Goal: Task Accomplishment & Management: Use online tool/utility

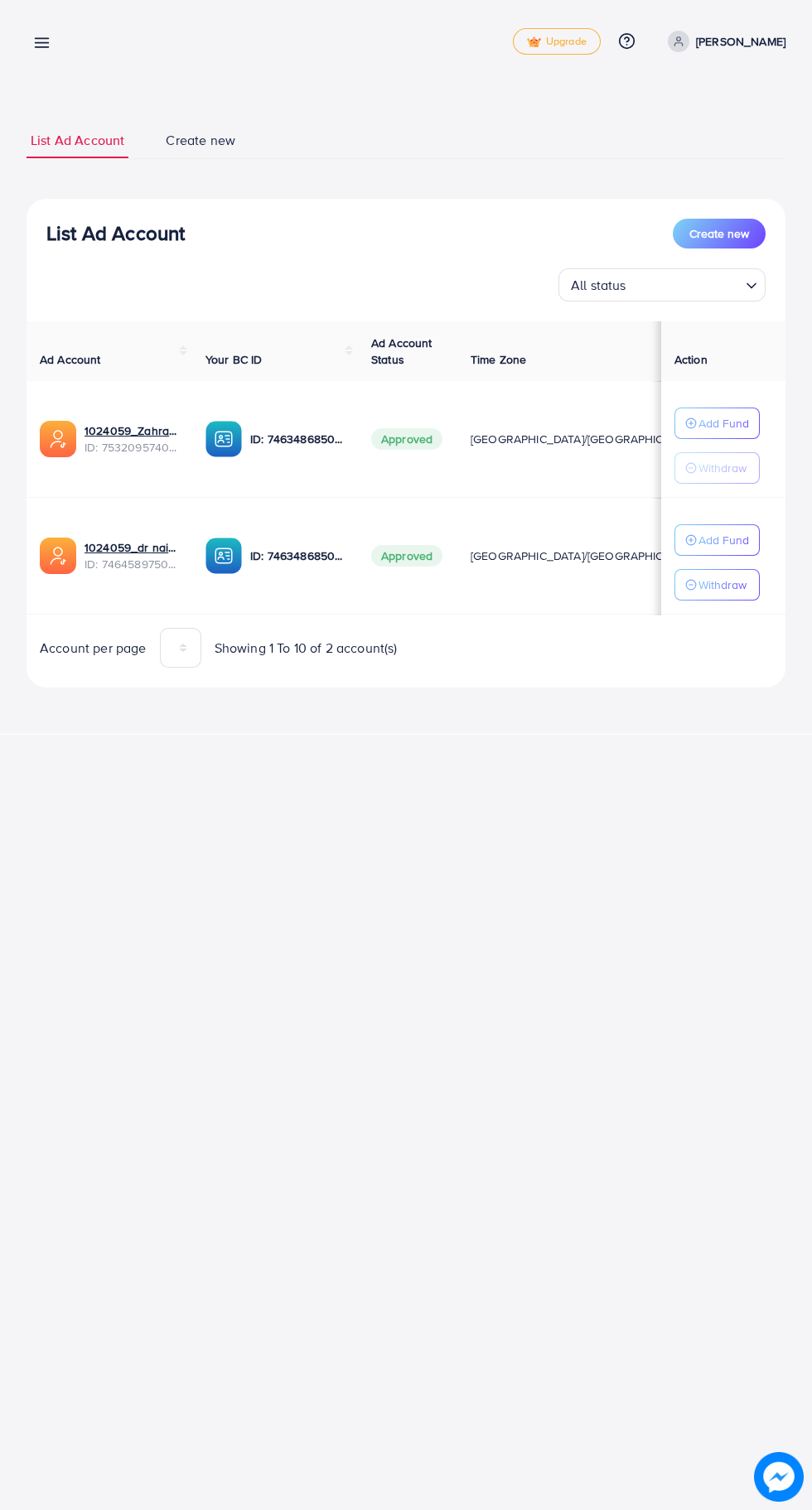
click at [42, 43] on line at bounding box center [42, 43] width 13 height 0
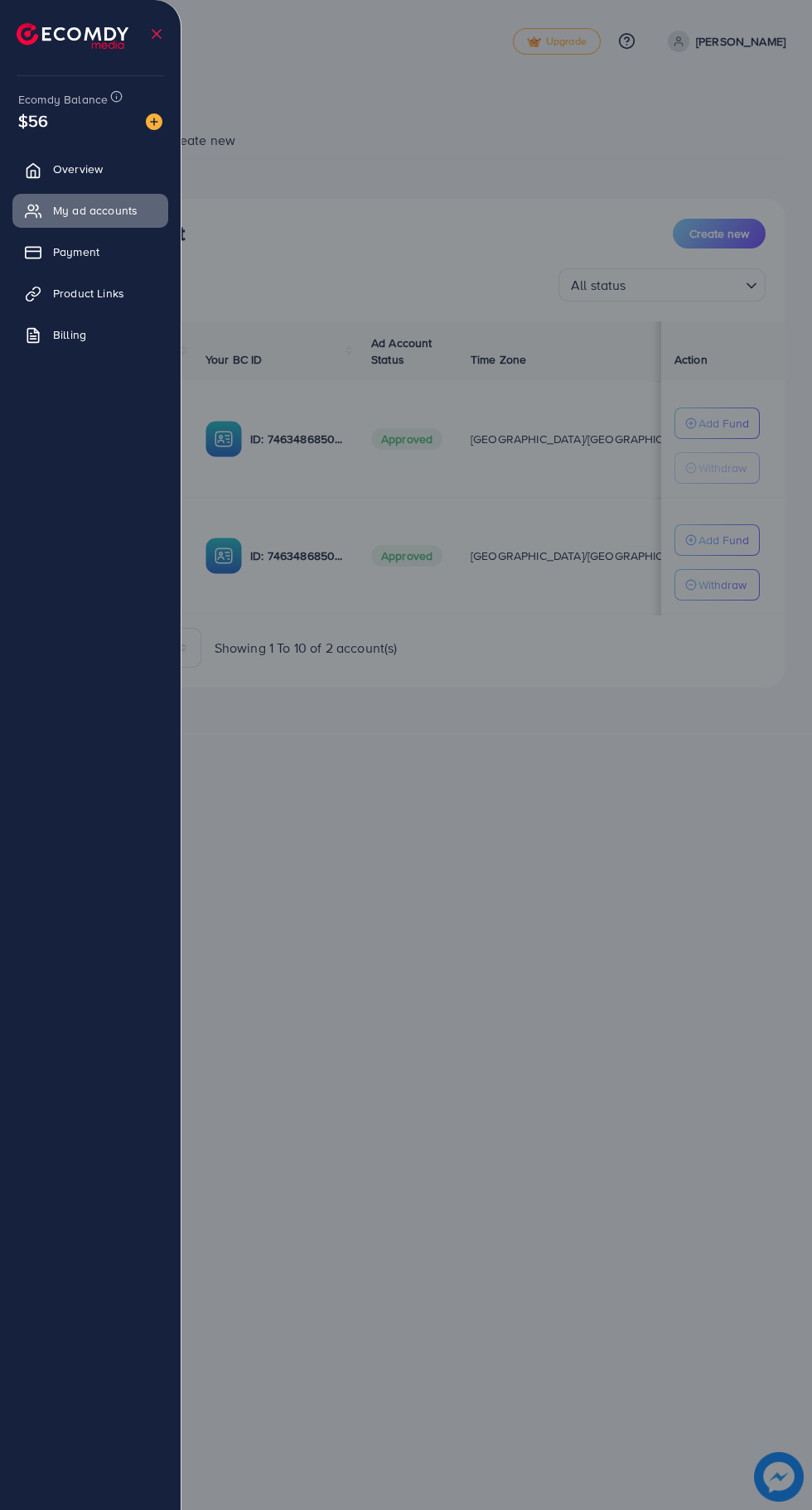
click at [594, 1146] on div at bounding box center [406, 906] width 812 height 1813
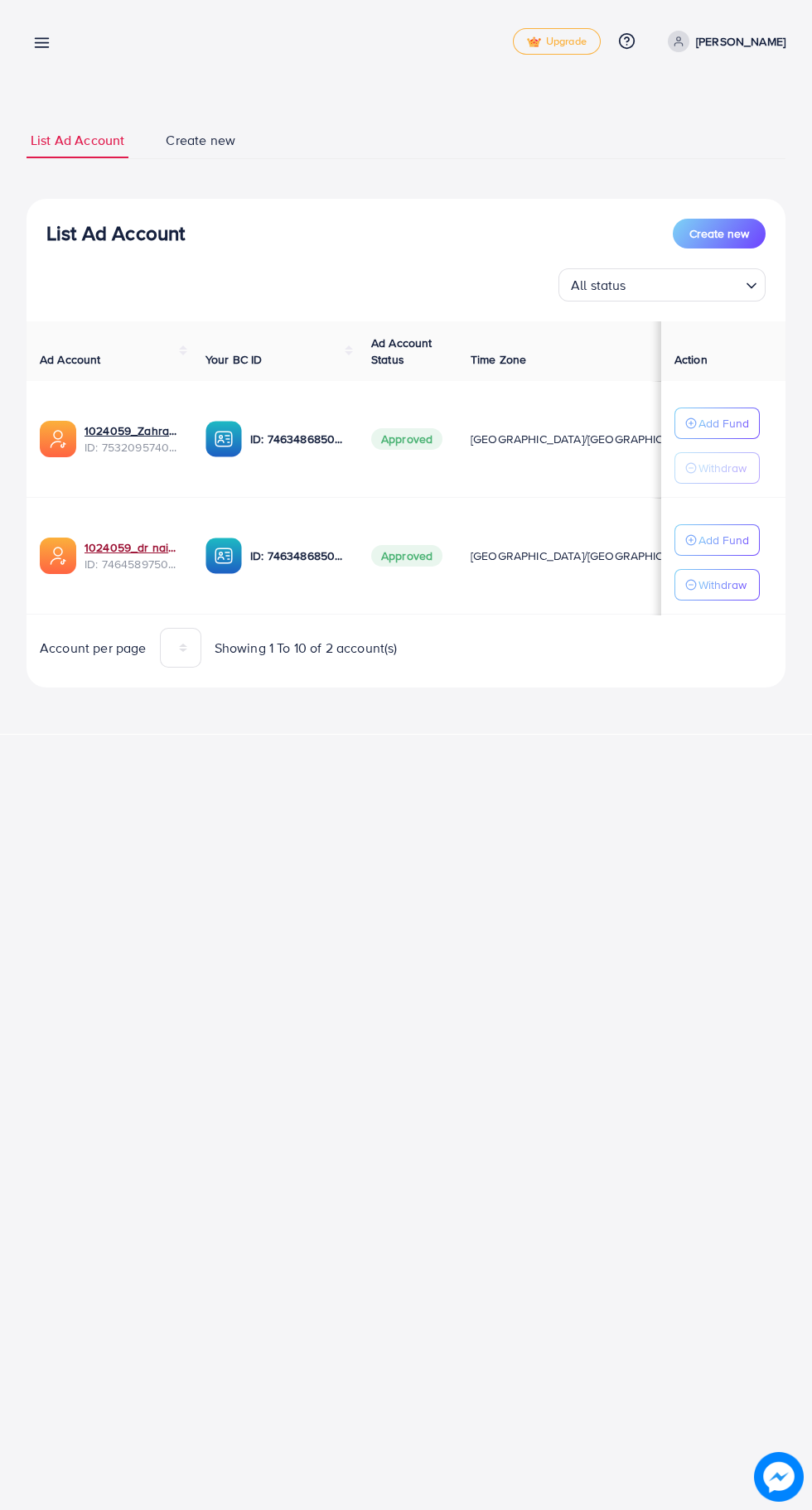
click at [113, 546] on link "1024059_dr nainnn_1737985243117" at bounding box center [131, 546] width 94 height 16
click at [43, 48] on line at bounding box center [42, 48] width 13 height 0
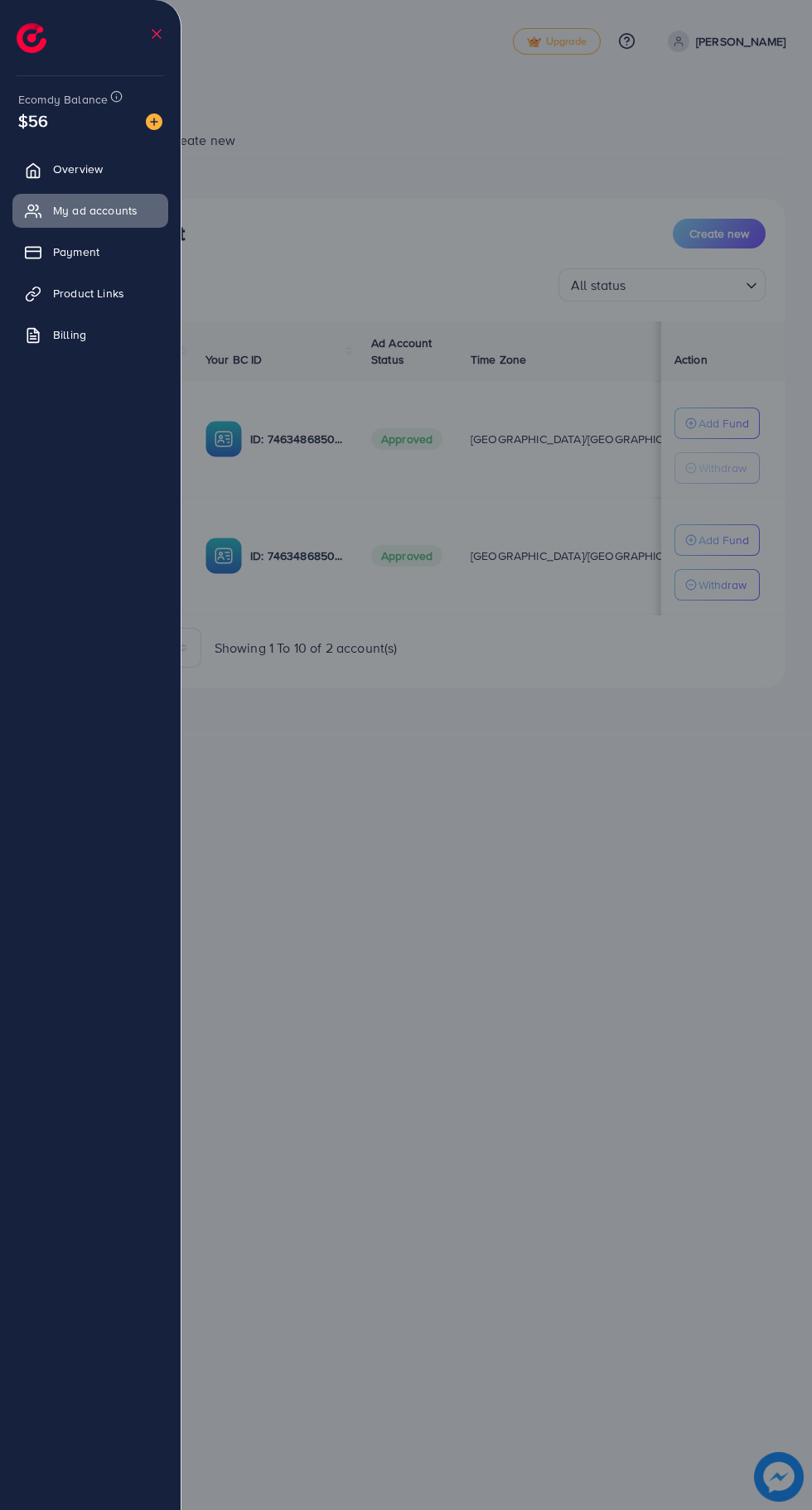
click at [77, 293] on span "Product Links" at bounding box center [89, 292] width 71 height 16
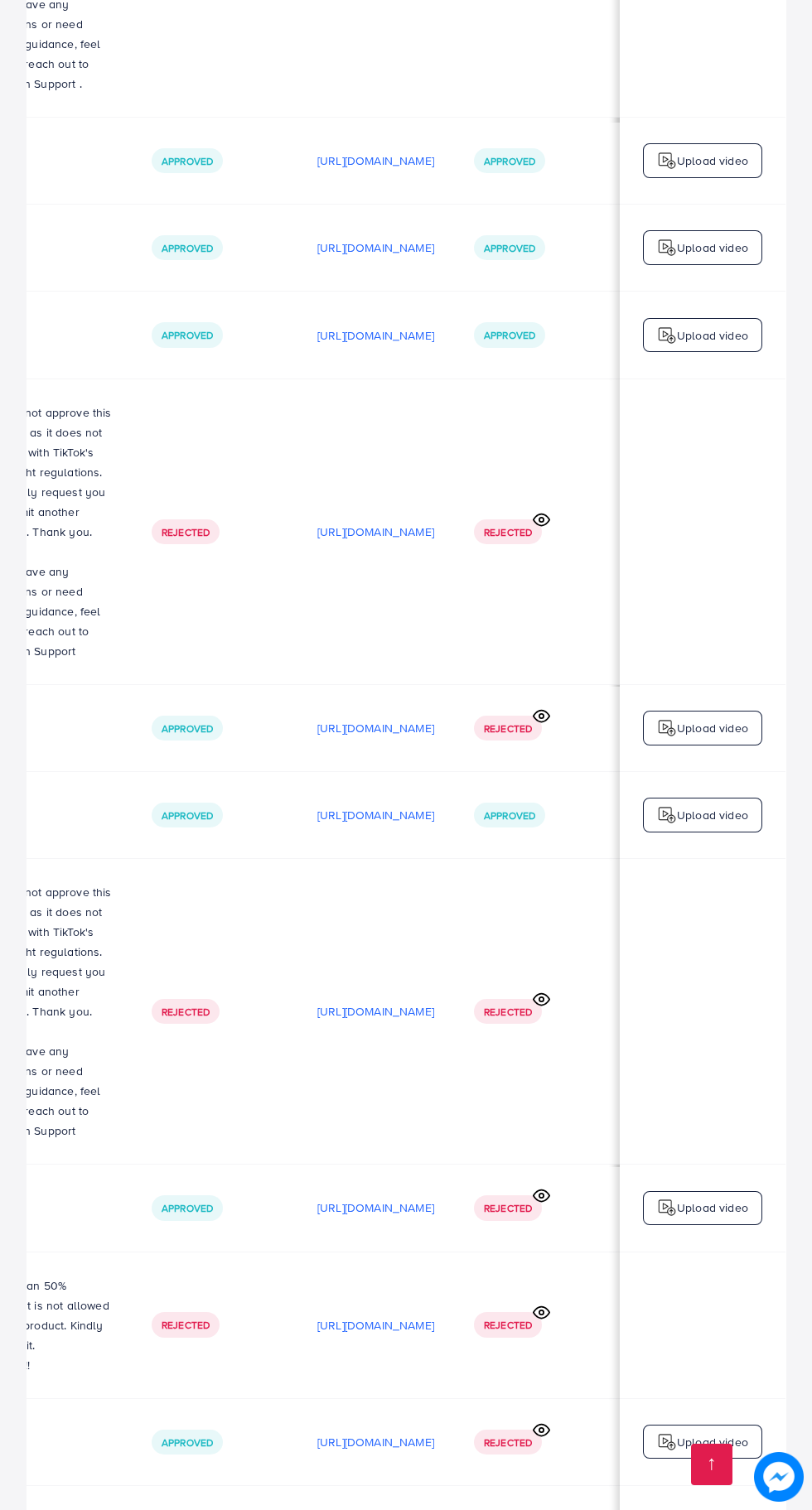
scroll to position [0, 553]
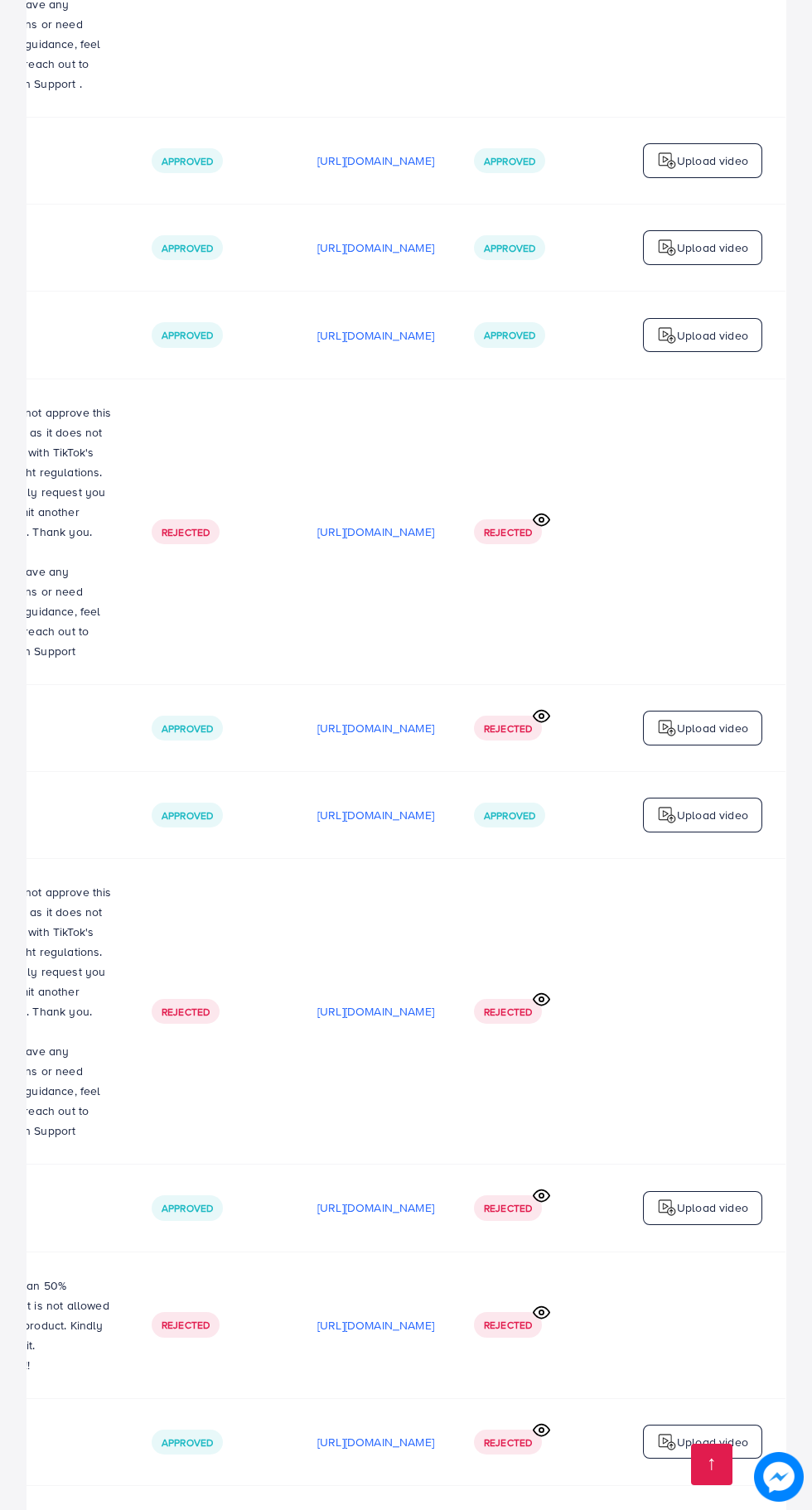
click at [344, 1509] on p "[URL][DOMAIN_NAME]" at bounding box center [375, 1529] width 117 height 20
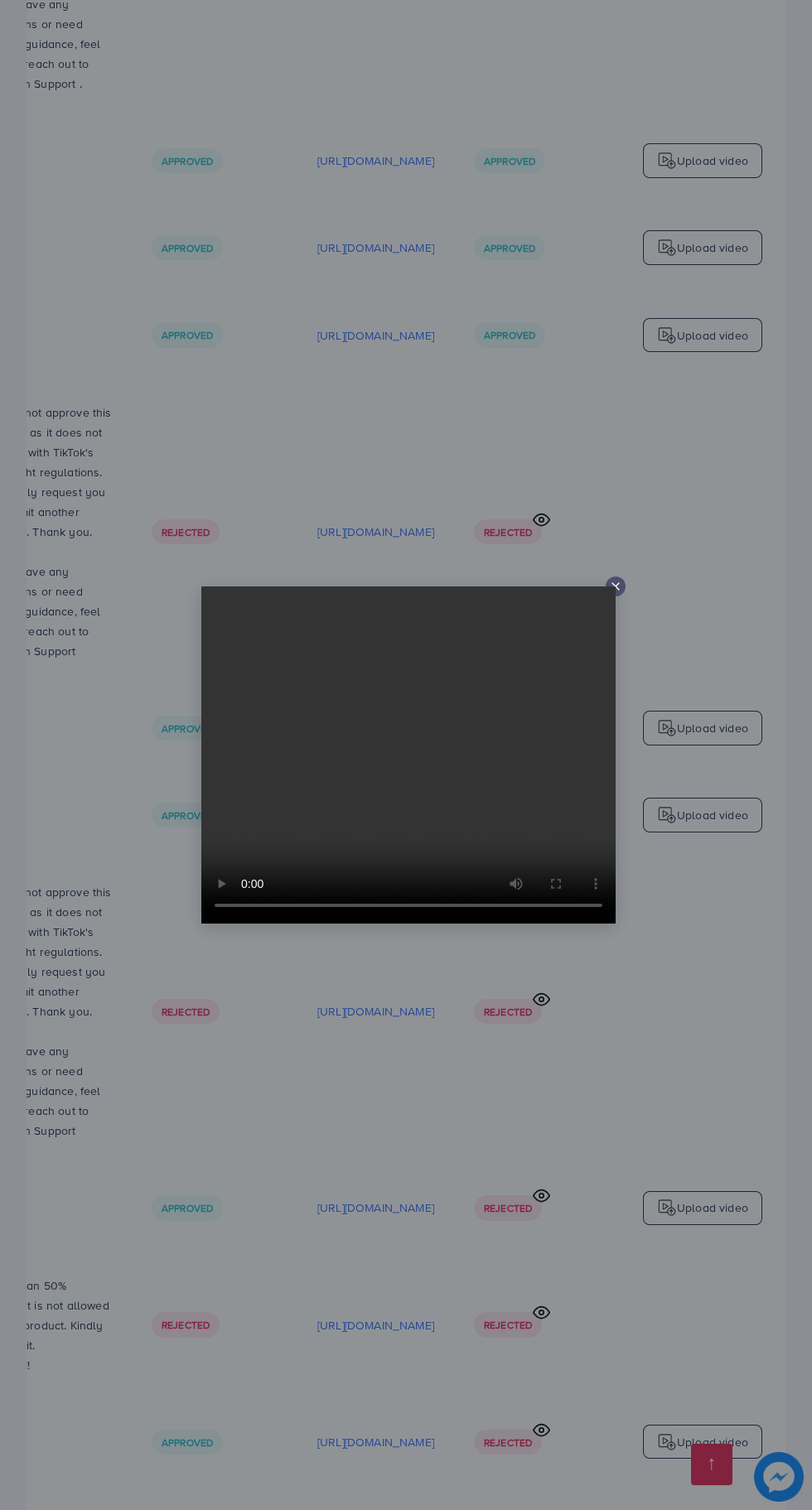
click at [615, 586] on line at bounding box center [615, 586] width 7 height 7
